Goal: Find specific page/section: Find specific page/section

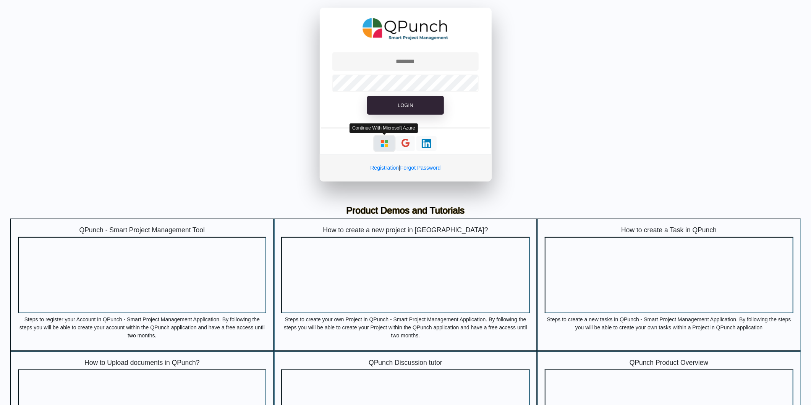
click at [383, 146] on img "button" at bounding box center [385, 144] width 10 height 10
type input "**********"
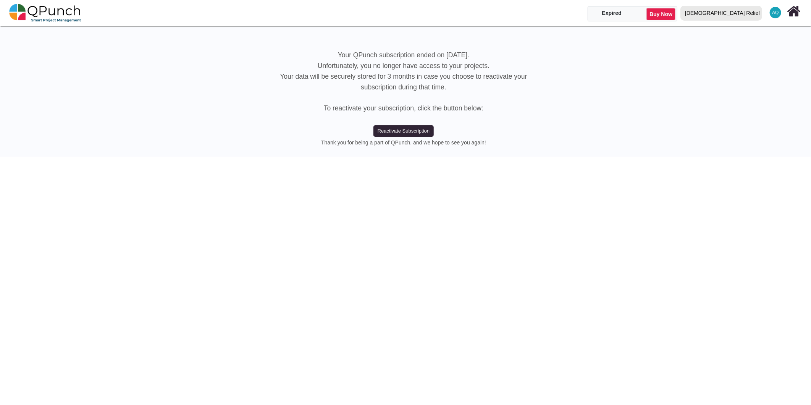
click at [751, 13] on div "[DEMOGRAPHIC_DATA] Relief" at bounding box center [722, 12] width 75 height 13
click at [735, 45] on link "IRW" at bounding box center [723, 45] width 91 height 11
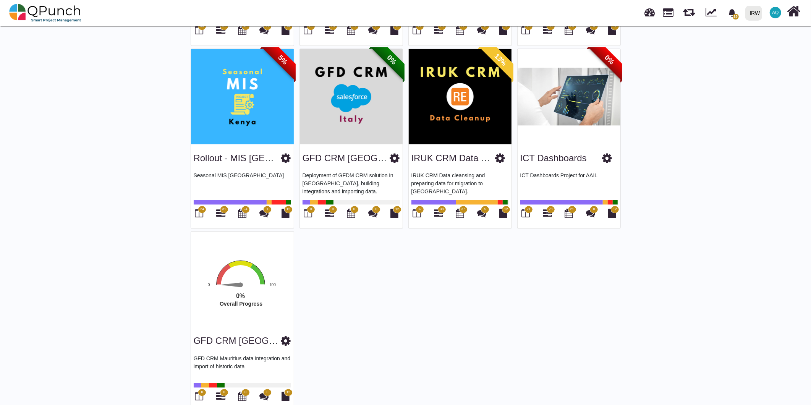
scroll to position [1507, 0]
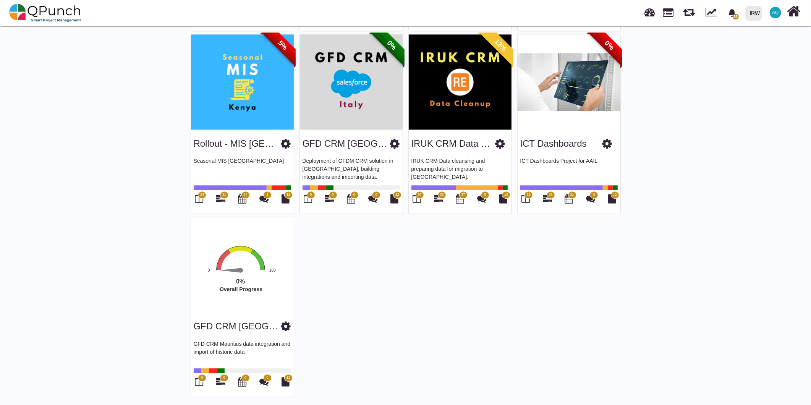
click at [552, 192] on span "28" at bounding box center [551, 194] width 4 height 5
